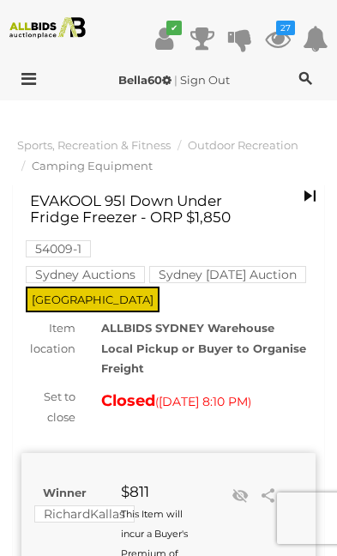
click at [290, 32] on icon "27" at bounding box center [285, 28] width 19 height 15
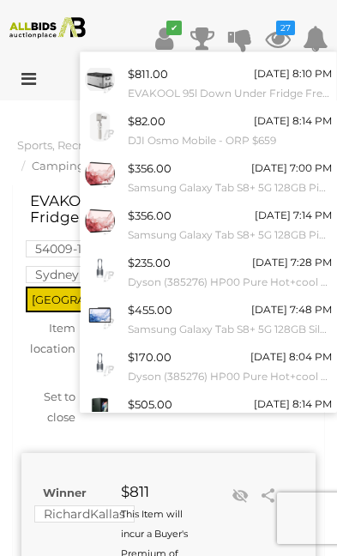
scroll to position [130, 0]
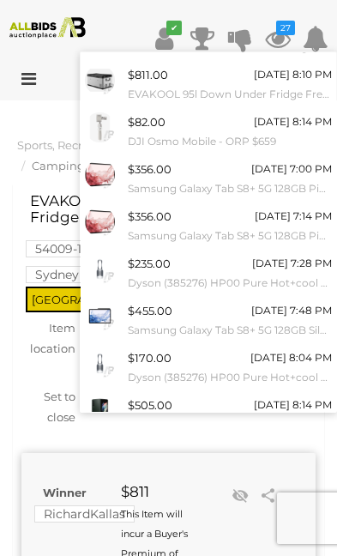
click at [238, 439] on link "View All" at bounding box center [209, 454] width 256 height 30
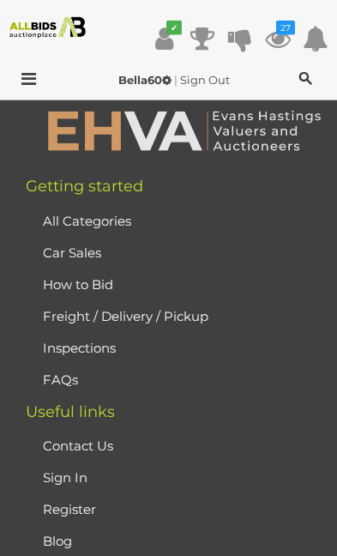
scroll to position [1606, 0]
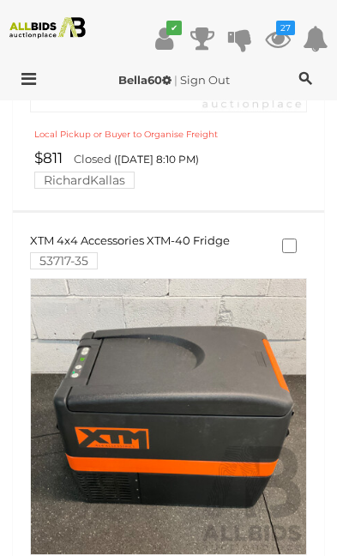
scroll to position [1736, 0]
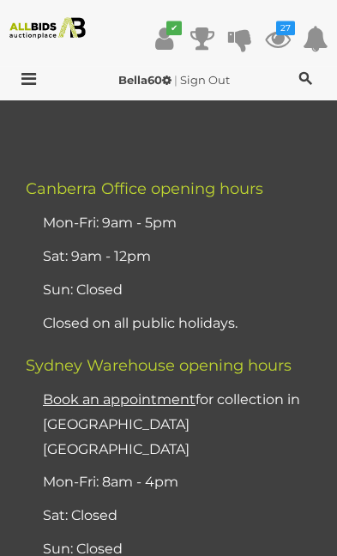
scroll to position [3521, 0]
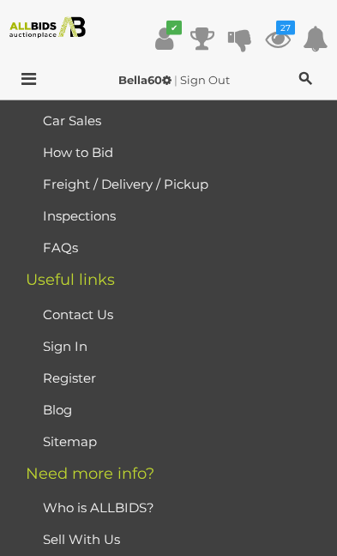
scroll to position [4397, 0]
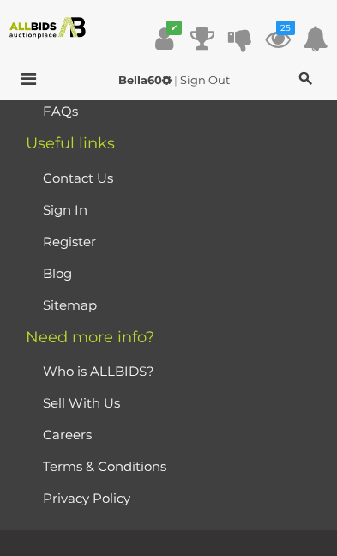
scroll to position [0, 0]
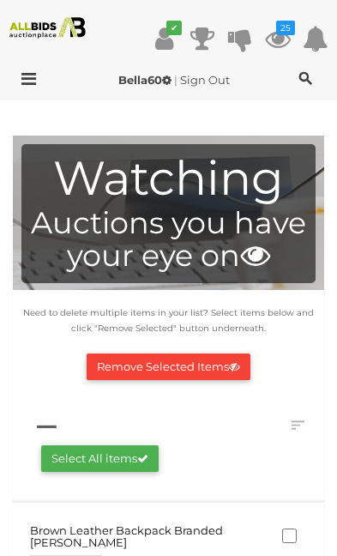
click at [227, 366] on button "Remove Selected Items" at bounding box center [169, 367] width 164 height 27
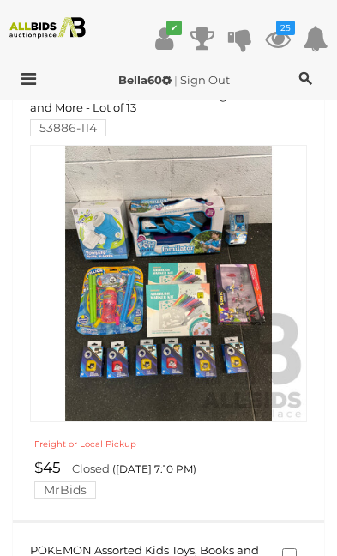
scroll to position [1887, 0]
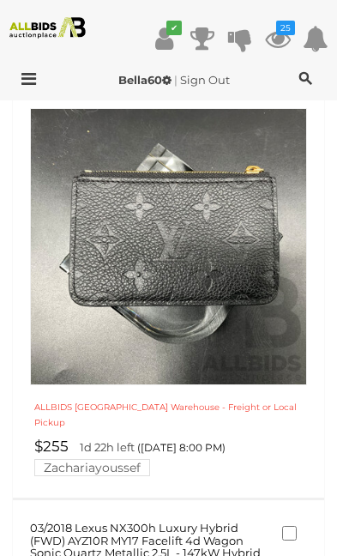
scroll to position [667, 0]
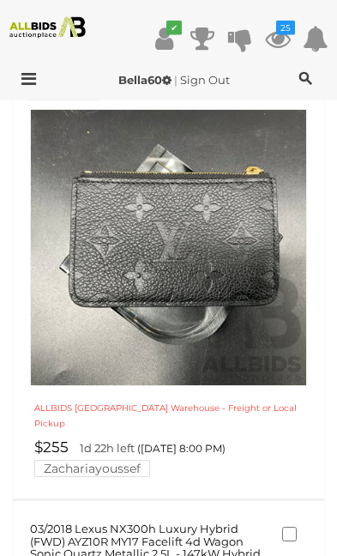
click at [295, 72] on label at bounding box center [295, 64] width 26 height 15
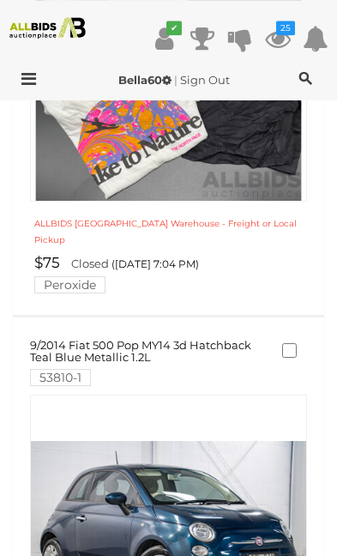
scroll to position [3699, 0]
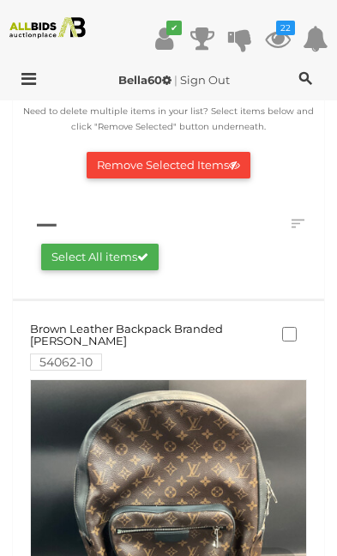
scroll to position [156, 0]
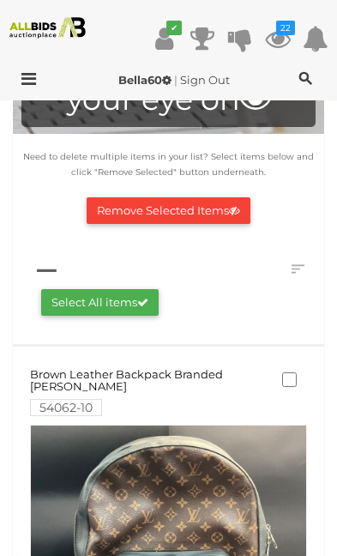
click at [230, 218] on button "Remove Selected Items" at bounding box center [169, 210] width 164 height 27
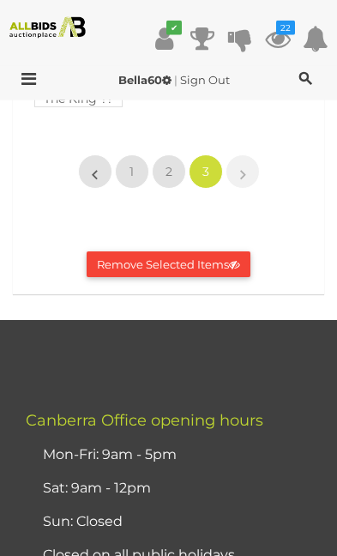
scroll to position [1223, 0]
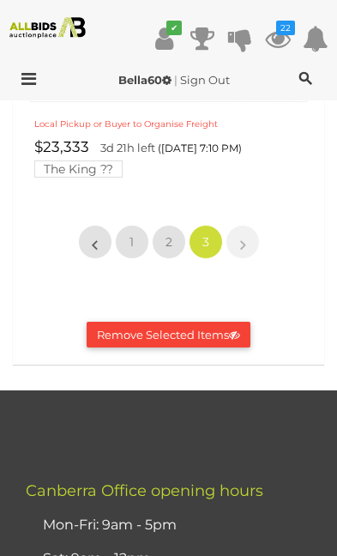
click at [139, 231] on link "1" at bounding box center [132, 242] width 34 height 34
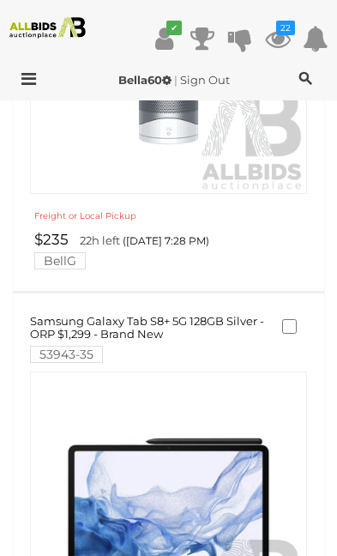
scroll to position [1584, 0]
